Goal: Task Accomplishment & Management: Manage account settings

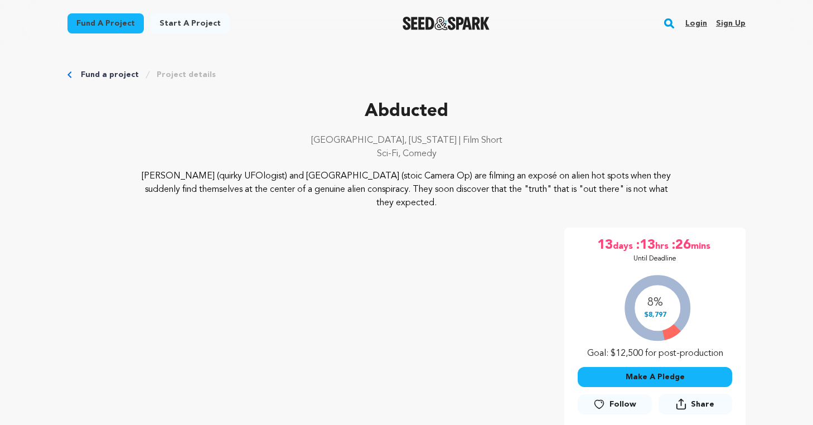
scroll to position [216, 0]
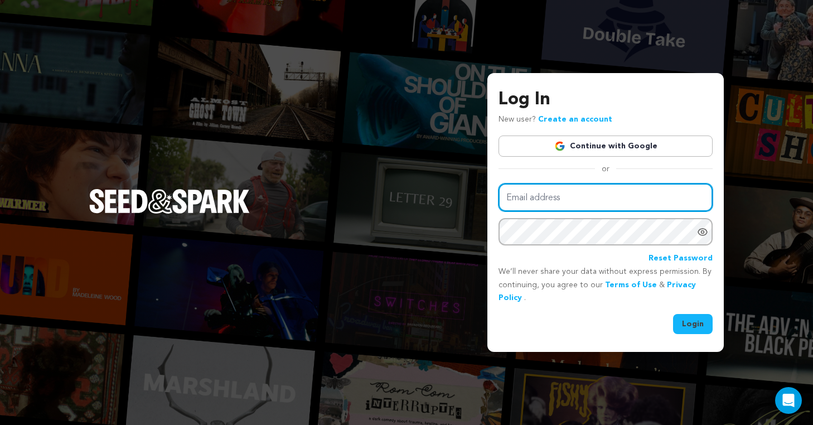
click at [556, 197] on input "Email address" at bounding box center [606, 198] width 214 height 28
type input "[EMAIL_ADDRESS][DOMAIN_NAME]"
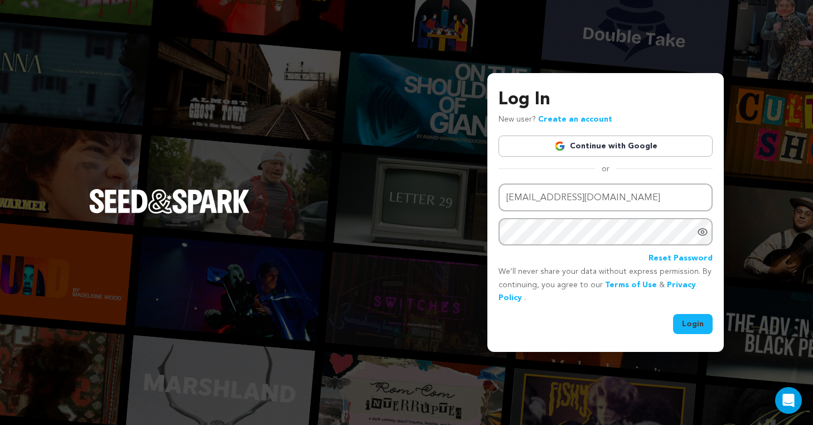
click at [688, 314] on div "Email address [EMAIL_ADDRESS][DOMAIN_NAME] Password Reset Password We’ll never …" at bounding box center [606, 259] width 214 height 151
click at [695, 324] on button "Login" at bounding box center [693, 324] width 40 height 20
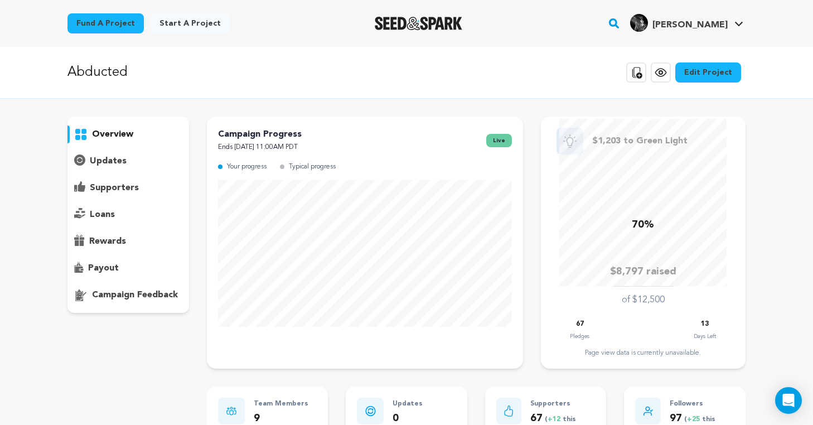
click at [153, 191] on div "supporters" at bounding box center [129, 188] width 122 height 18
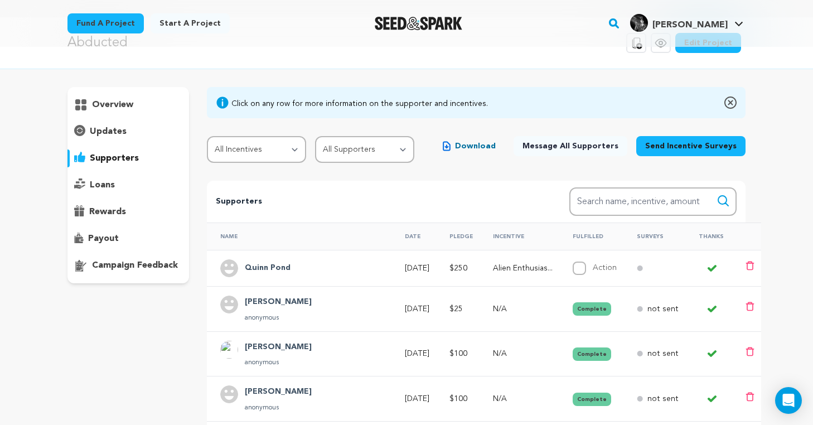
scroll to position [28, 0]
